Goal: Information Seeking & Learning: Learn about a topic

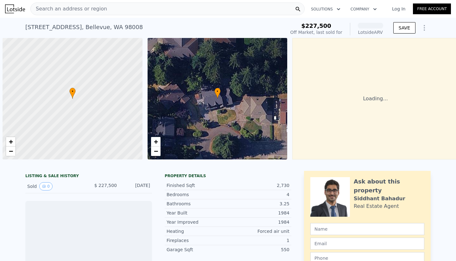
scroll to position [0, 3]
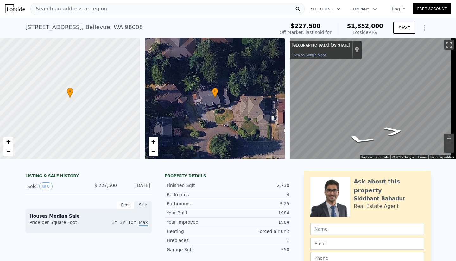
drag, startPoint x: 96, startPoint y: 191, endPoint x: 114, endPoint y: 190, distance: 17.8
click at [114, 188] on span "$ 227,500" at bounding box center [105, 185] width 22 height 5
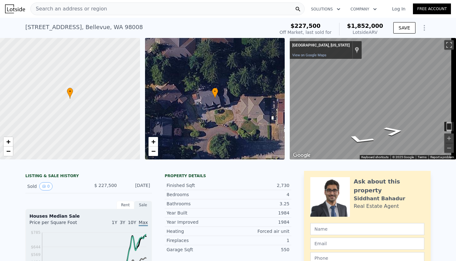
drag, startPoint x: 149, startPoint y: 189, endPoint x: 126, endPoint y: 190, distance: 23.1
click at [126, 190] on div "[DATE]" at bounding box center [136, 186] width 28 height 8
drag, startPoint x: 352, startPoint y: 28, endPoint x: 383, endPoint y: 27, distance: 31.0
click at [383, 27] on div "$227,500 Off Market, last sold for $1,852,000 Lotside ARV" at bounding box center [331, 29] width 109 height 18
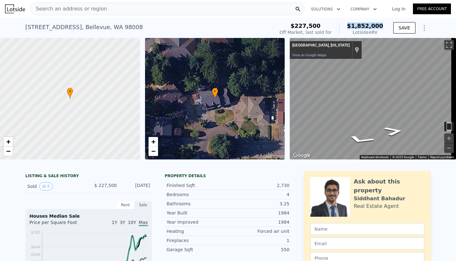
click at [383, 27] on div "$227,500 Off Market, last sold for $1,852,000 Lotside ARV" at bounding box center [331, 29] width 109 height 18
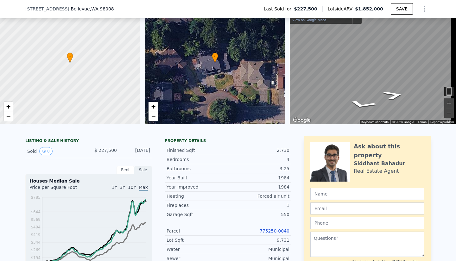
scroll to position [42, 0]
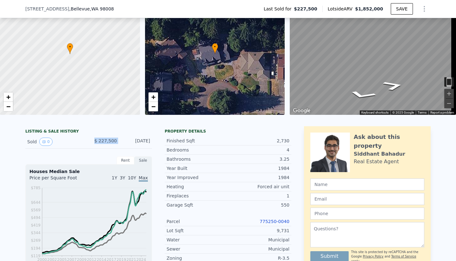
drag, startPoint x: 93, startPoint y: 144, endPoint x: 121, endPoint y: 149, distance: 28.3
click at [121, 149] on div "Sold 0 $ 227,500 [DATE]" at bounding box center [88, 142] width 127 height 14
click at [122, 146] on div "[DATE]" at bounding box center [136, 142] width 28 height 8
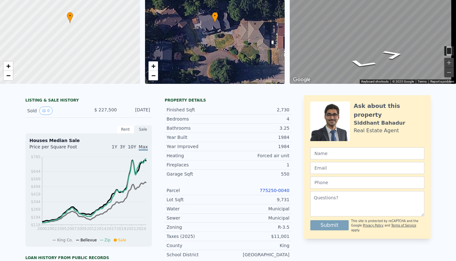
scroll to position [2, 0]
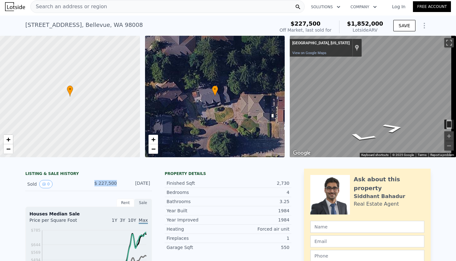
drag, startPoint x: 97, startPoint y: 190, endPoint x: 113, endPoint y: 190, distance: 16.8
click at [113, 186] on span "$ 227,500" at bounding box center [105, 183] width 22 height 5
drag, startPoint x: 352, startPoint y: 23, endPoint x: 379, endPoint y: 24, distance: 27.6
click at [379, 24] on div "$1,852,000 Lotside ARV" at bounding box center [361, 27] width 44 height 13
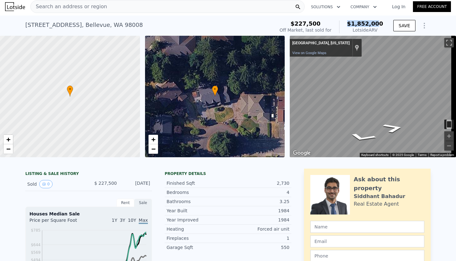
click at [379, 24] on span "$1,852,000" at bounding box center [365, 23] width 36 height 7
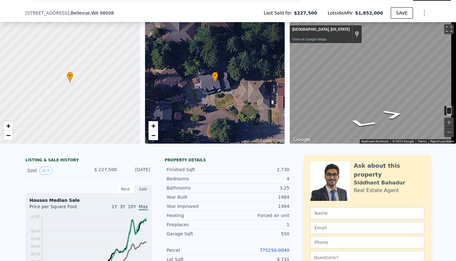
scroll to position [118, 0]
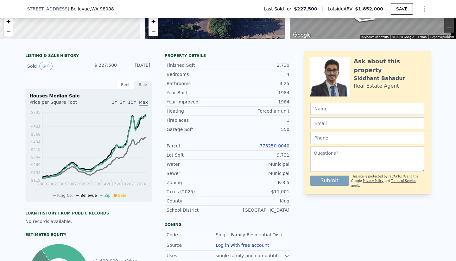
click at [273, 148] on link "775250-0040" at bounding box center [275, 145] width 30 height 5
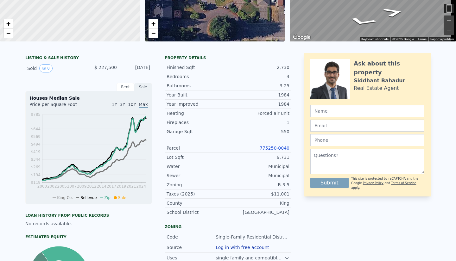
scroll to position [0, 0]
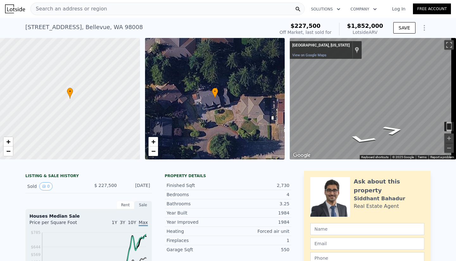
click at [79, 9] on span "Search an address or region" at bounding box center [69, 9] width 76 height 8
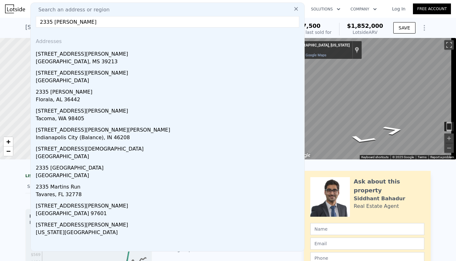
type input "2335 [PERSON_NAME]"
click at [86, 117] on div "Tacoma, WA 98405" at bounding box center [169, 119] width 266 height 9
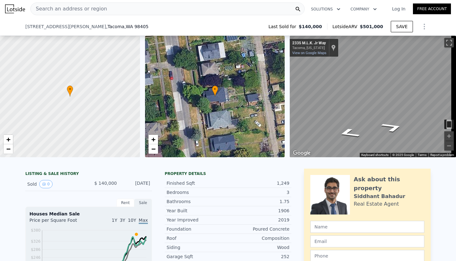
scroll to position [127, 0]
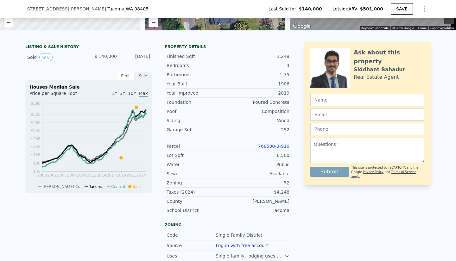
click at [272, 149] on link "768500-3-910" at bounding box center [273, 146] width 31 height 5
click at [276, 149] on link "768500-3-910" at bounding box center [273, 146] width 31 height 5
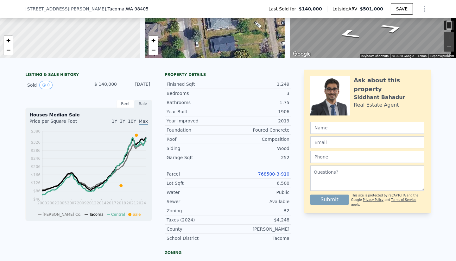
scroll to position [99, 0]
drag, startPoint x: 97, startPoint y: 90, endPoint x: 109, endPoint y: 89, distance: 11.1
click at [109, 87] on span "$ 140,000" at bounding box center [105, 84] width 22 height 5
drag, startPoint x: 149, startPoint y: 88, endPoint x: 126, endPoint y: 89, distance: 23.1
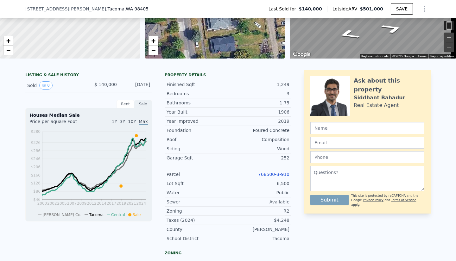
click at [126, 89] on div "Sold 0 $ 140,000 [DATE]" at bounding box center [88, 86] width 127 height 14
drag, startPoint x: 99, startPoint y: 90, endPoint x: 120, endPoint y: 91, distance: 20.9
click at [120, 91] on div "Sold 0 $ 140,000 [DATE]" at bounding box center [88, 86] width 127 height 14
click at [122, 90] on div "[DATE]" at bounding box center [136, 85] width 28 height 8
click at [117, 91] on div "Sold 0 $ 140,000 [DATE]" at bounding box center [88, 86] width 127 height 14
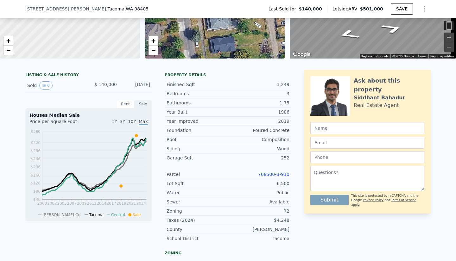
click at [91, 90] on div "$ 140,000" at bounding box center [103, 85] width 28 height 8
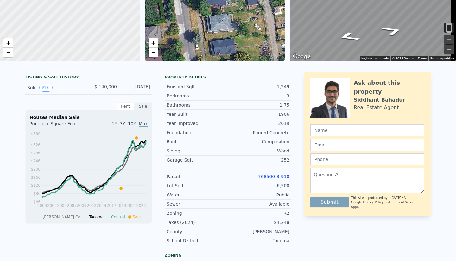
scroll to position [2, 0]
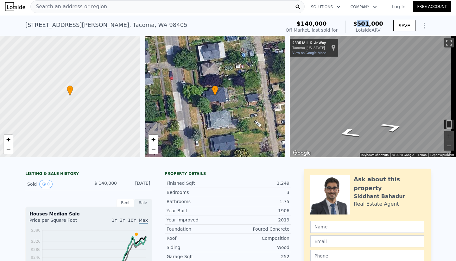
drag, startPoint x: 360, startPoint y: 25, endPoint x: 370, endPoint y: 23, distance: 10.9
click at [370, 23] on span "$501,000" at bounding box center [368, 23] width 30 height 7
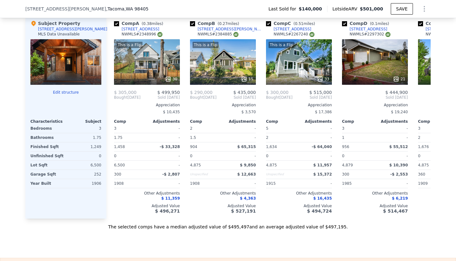
scroll to position [667, 0]
click at [55, 67] on div at bounding box center [65, 62] width 71 height 46
